Goal: Information Seeking & Learning: Learn about a topic

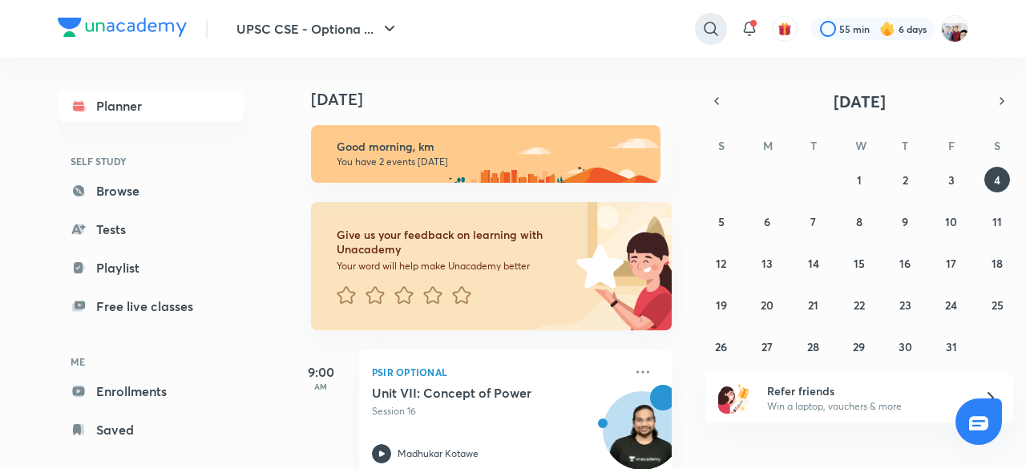
click at [710, 26] on icon at bounding box center [710, 28] width 19 height 19
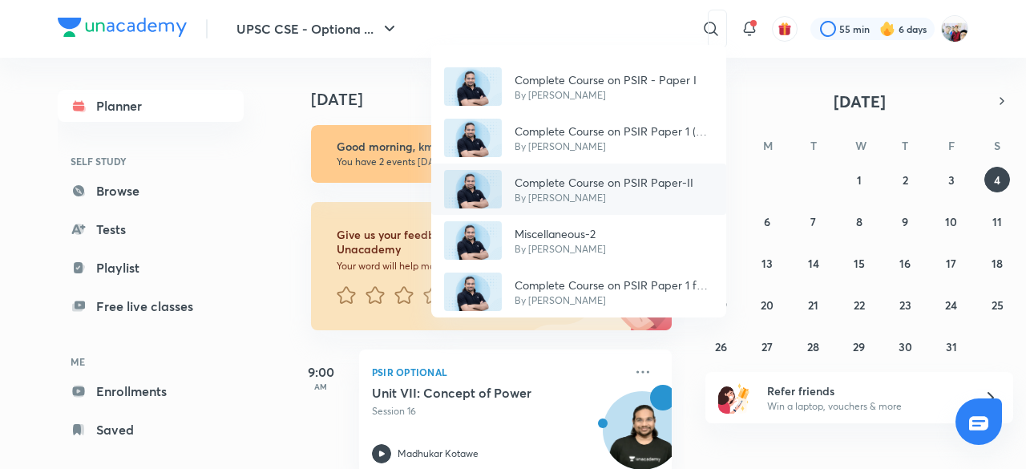
click at [619, 191] on p "By [PERSON_NAME]" at bounding box center [603, 198] width 179 height 14
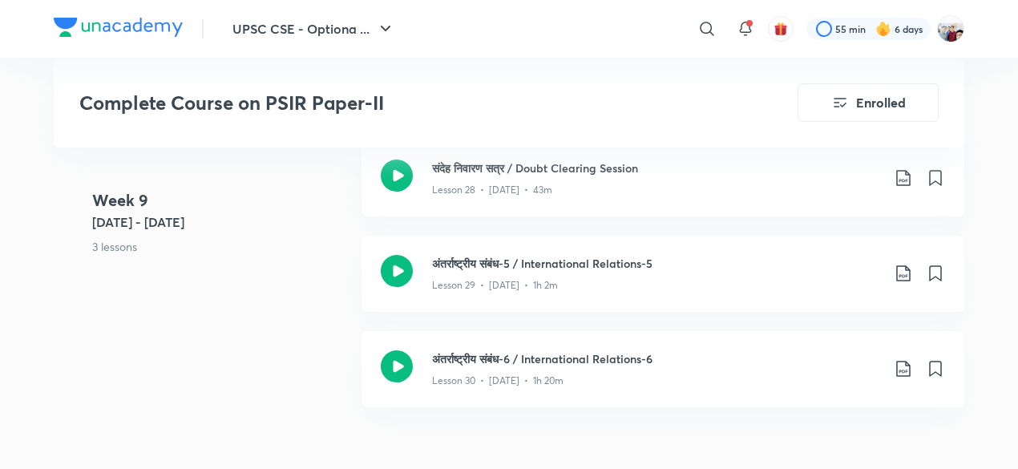
scroll to position [3974, 0]
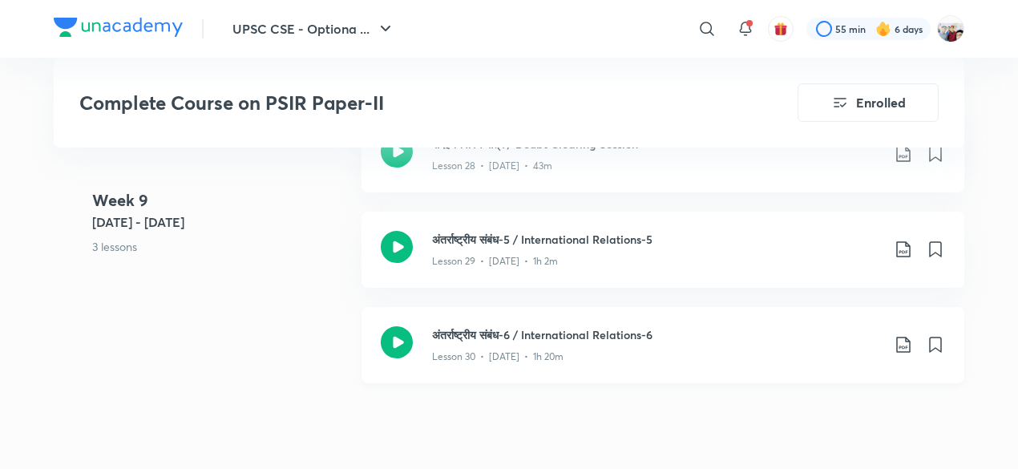
click at [814, 361] on div "अंतर्राष्ट्रीय संबंध-6 / International Relations-6 Lesson 30 • Aug 17 • 1h 20m" at bounding box center [662, 345] width 602 height 76
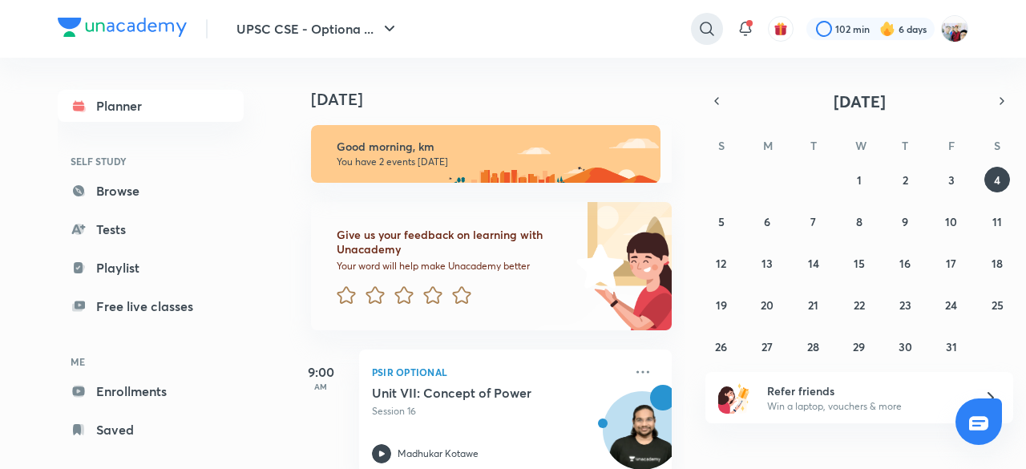
click at [705, 27] on icon at bounding box center [706, 28] width 19 height 19
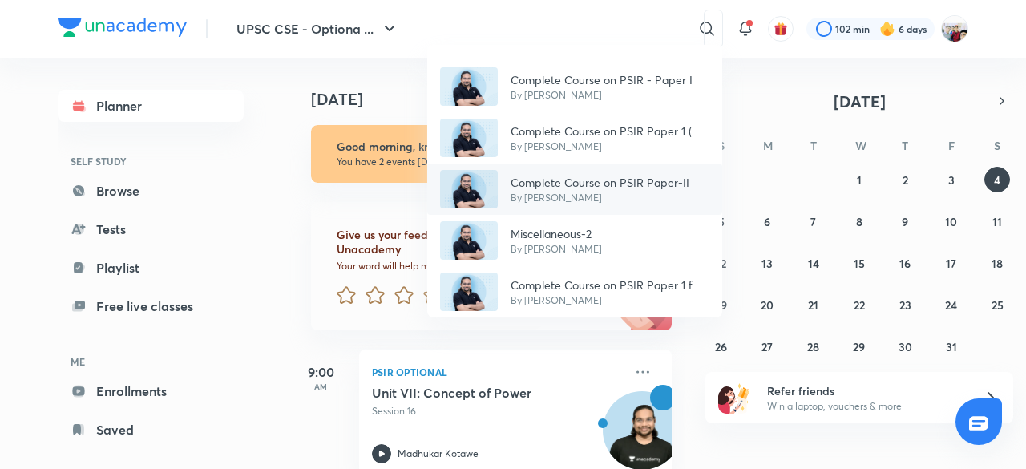
click at [617, 169] on div "Complete Course on PSIR Paper-II By [PERSON_NAME]" at bounding box center [574, 188] width 295 height 51
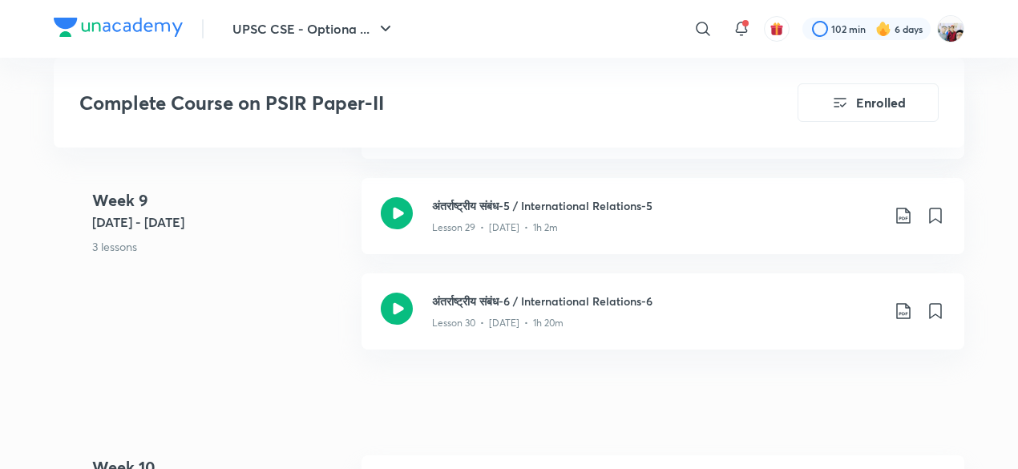
scroll to position [4006, 0]
click at [899, 214] on icon at bounding box center [902, 217] width 19 height 19
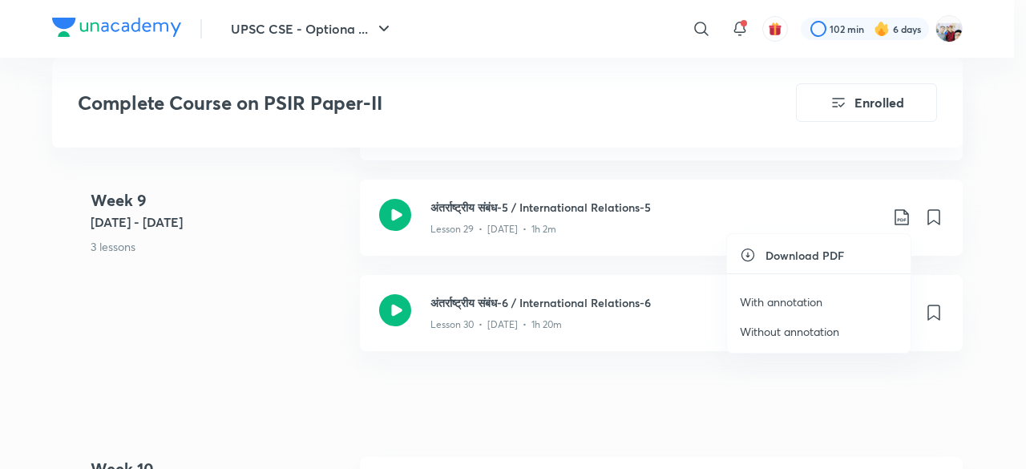
click at [800, 294] on p "With annotation" at bounding box center [781, 301] width 83 height 17
